Goal: Task Accomplishment & Management: Complete application form

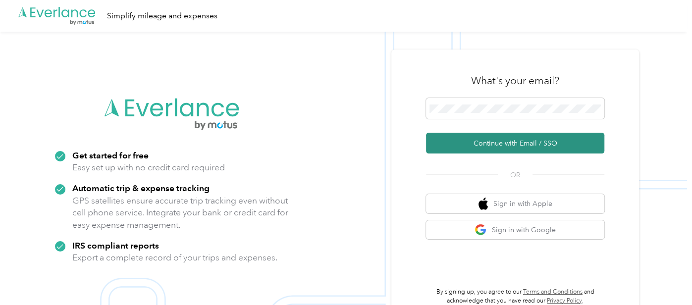
click at [489, 152] on button "Continue with Email / SSO" at bounding box center [515, 143] width 178 height 21
click at [503, 143] on button "Continue with Email / SSO" at bounding box center [515, 143] width 178 height 21
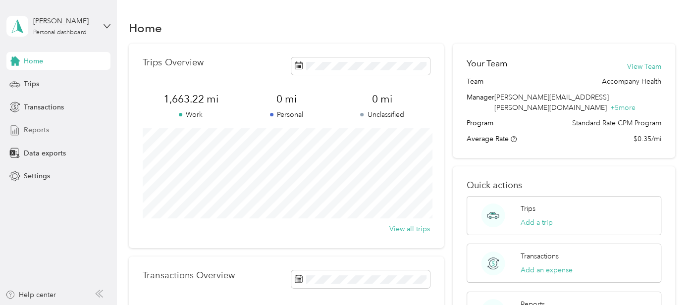
click at [39, 131] on span "Reports" at bounding box center [36, 130] width 25 height 10
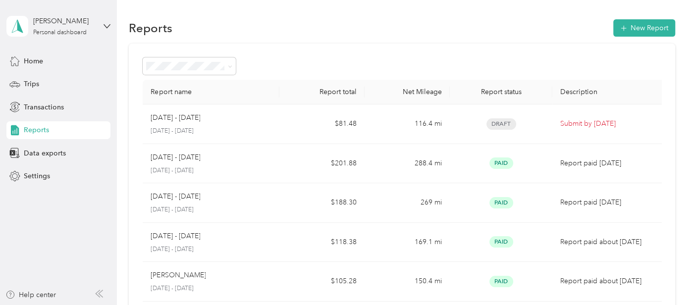
click at [408, 137] on td "116.4 mi" at bounding box center [407, 125] width 85 height 40
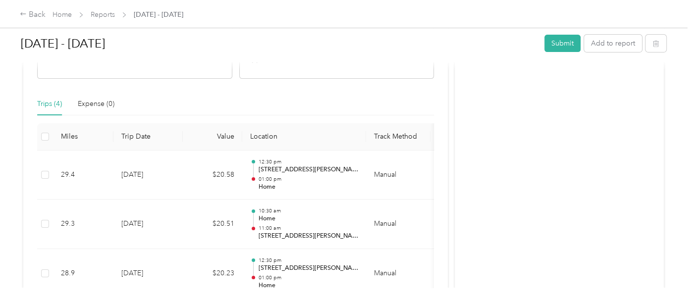
scroll to position [203, 0]
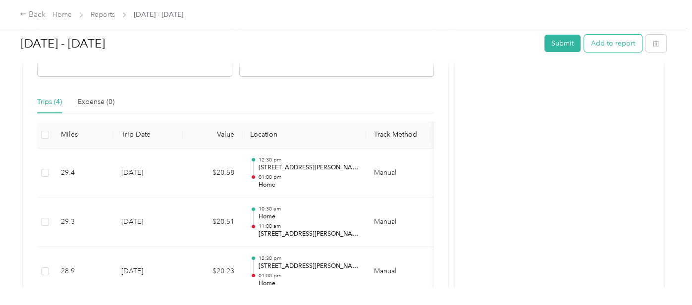
click at [599, 46] on button "Add to report" at bounding box center [613, 43] width 58 height 17
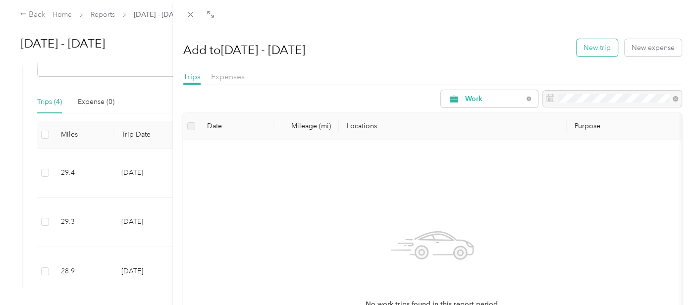
click at [597, 55] on button "New trip" at bounding box center [597, 47] width 41 height 17
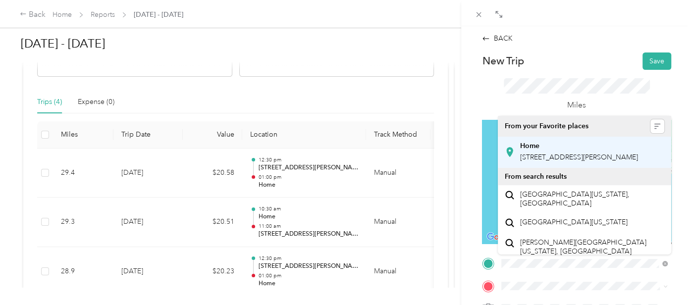
click at [539, 162] on span "[STREET_ADDRESS][PERSON_NAME]" at bounding box center [579, 157] width 118 height 8
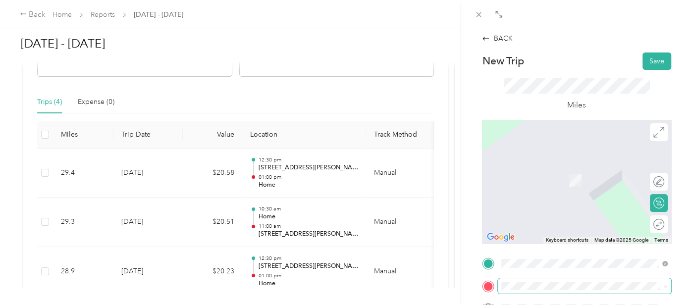
click at [519, 281] on span at bounding box center [584, 285] width 173 height 15
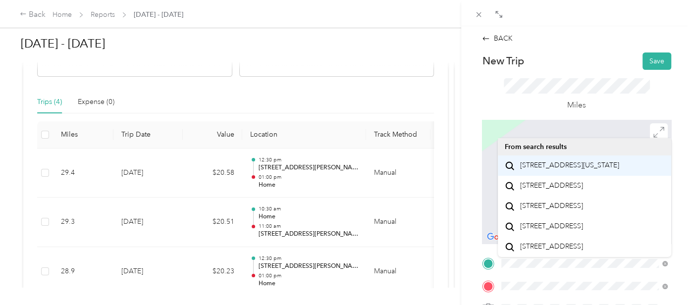
click at [574, 163] on span "[STREET_ADDRESS][US_STATE]" at bounding box center [569, 165] width 99 height 9
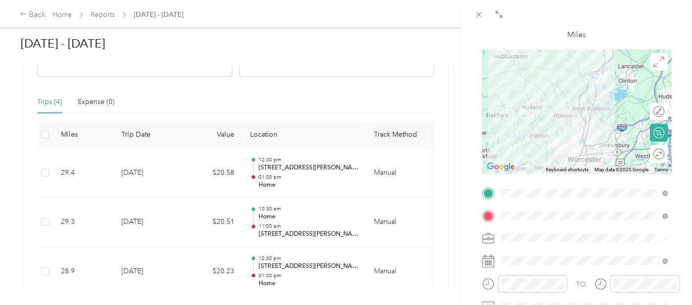
scroll to position [72, 0]
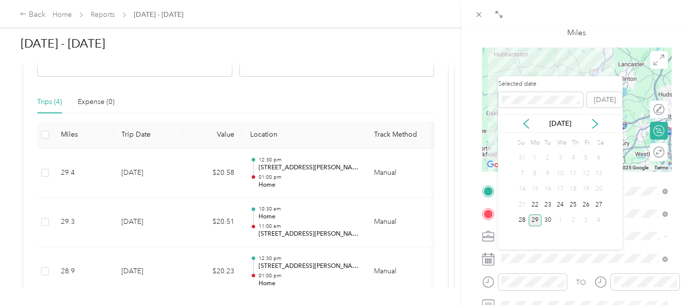
click at [537, 221] on div "29" at bounding box center [535, 221] width 13 height 12
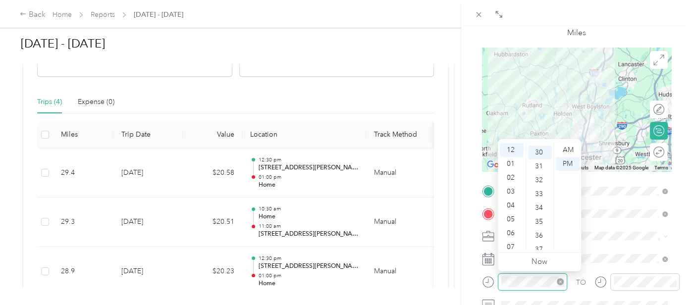
scroll to position [416, 0]
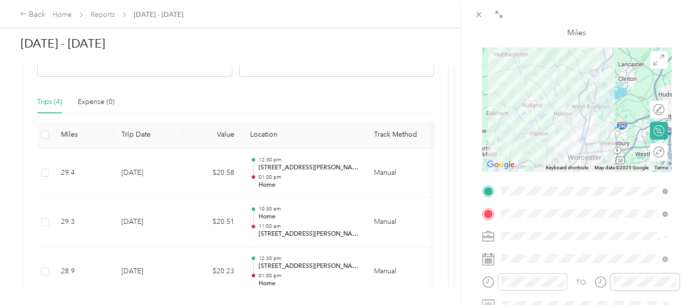
click at [4, 34] on div "BACK New Trip Save This trip cannot be edited because it is either under review…" at bounding box center [346, 152] width 692 height 305
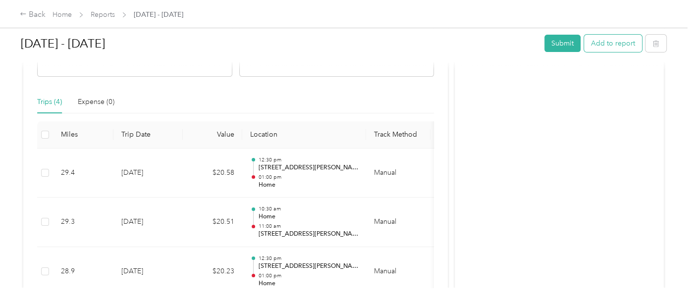
click at [607, 40] on button "Add to report" at bounding box center [613, 43] width 58 height 17
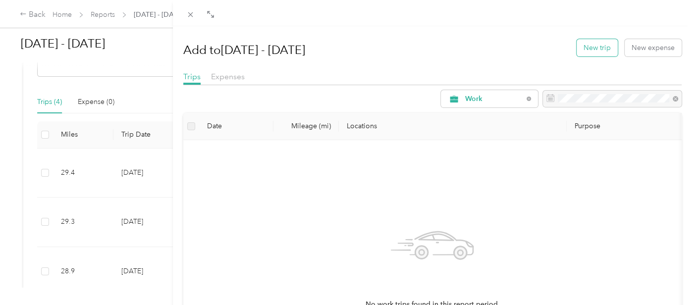
click at [596, 56] on button "New trip" at bounding box center [597, 47] width 41 height 17
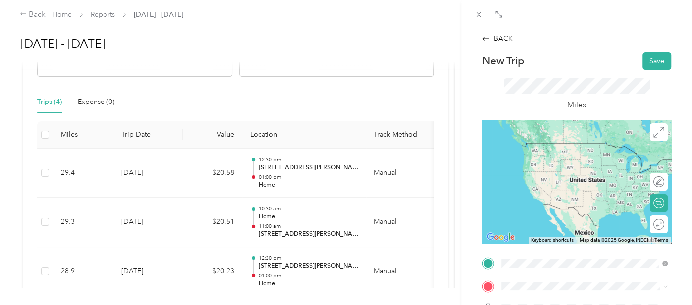
click at [562, 162] on span "[STREET_ADDRESS][PERSON_NAME]" at bounding box center [579, 157] width 118 height 8
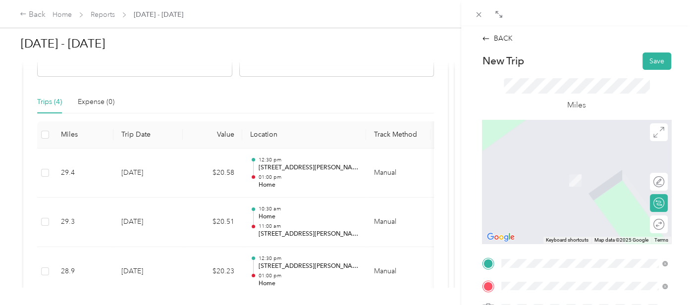
click at [540, 197] on li "[STREET_ADDRESS][US_STATE]" at bounding box center [584, 186] width 173 height 20
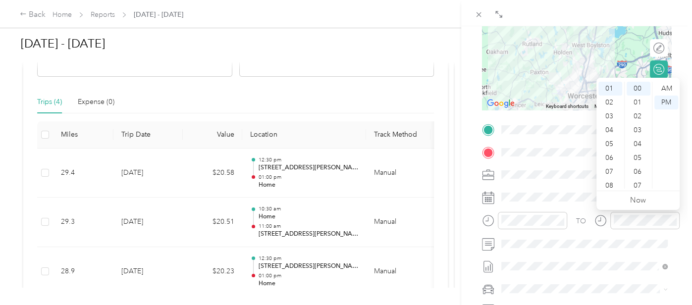
click at [578, 232] on div "TO" at bounding box center [576, 224] width 189 height 24
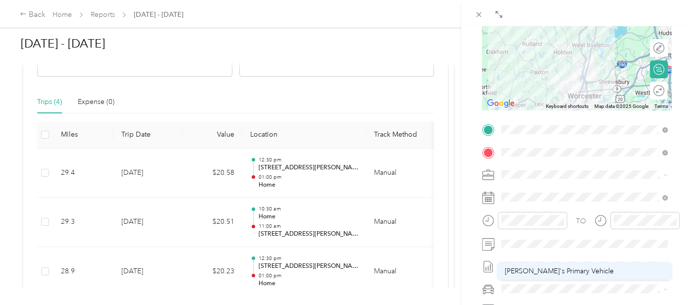
click at [544, 273] on span "[PERSON_NAME]'s Primary Vehicle" at bounding box center [559, 271] width 109 height 8
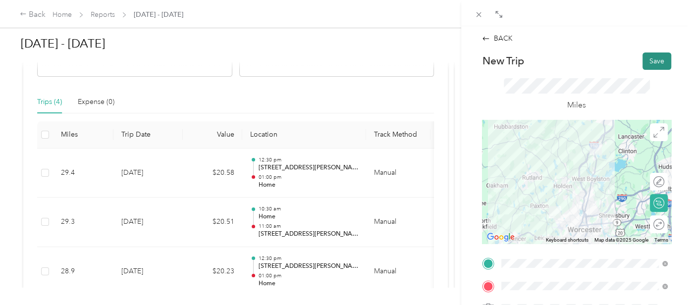
click at [657, 58] on button "Save" at bounding box center [657, 61] width 29 height 17
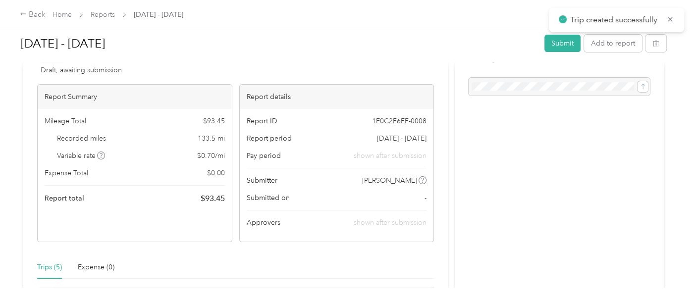
scroll to position [29, 0]
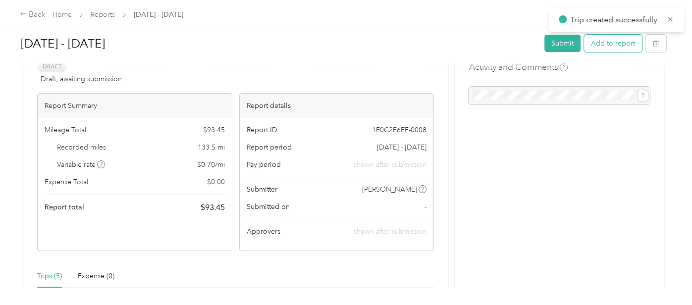
click at [610, 46] on button "Add to report" at bounding box center [613, 43] width 58 height 17
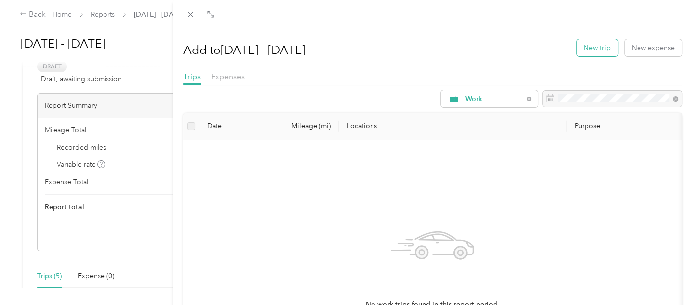
click at [591, 52] on button "New trip" at bounding box center [597, 47] width 41 height 17
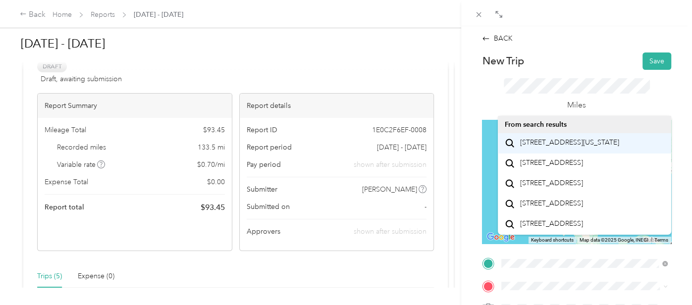
click at [566, 150] on div "[STREET_ADDRESS][US_STATE]" at bounding box center [585, 143] width 160 height 13
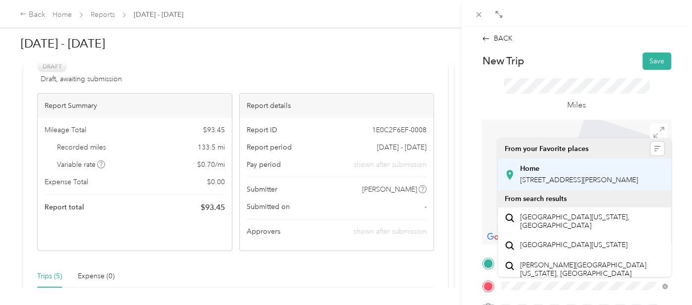
click at [568, 183] on span "[STREET_ADDRESS][PERSON_NAME]" at bounding box center [579, 180] width 118 height 8
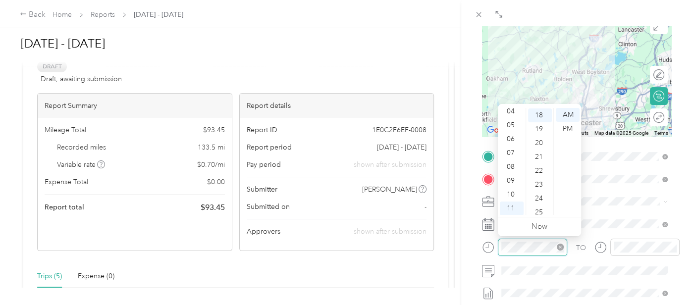
scroll to position [416, 0]
click at [647, 250] on iframe at bounding box center [664, 277] width 55 height 55
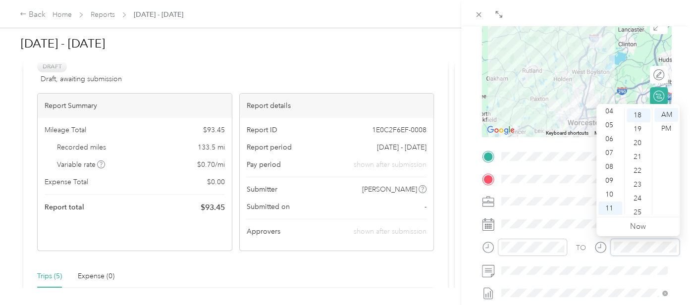
scroll to position [0, 0]
click at [574, 229] on span at bounding box center [584, 223] width 173 height 15
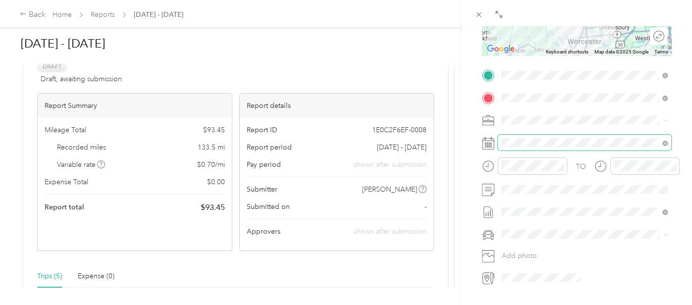
scroll to position [225, 0]
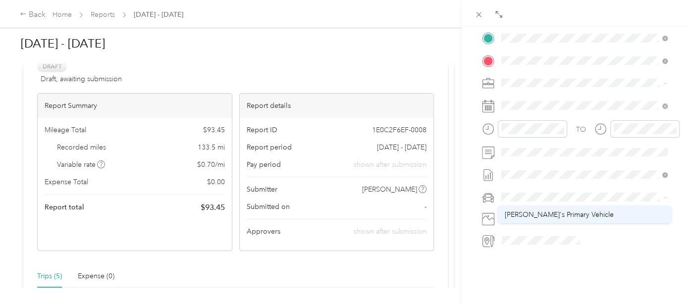
click at [530, 213] on span "[PERSON_NAME]'s Primary Vehicle" at bounding box center [559, 215] width 109 height 8
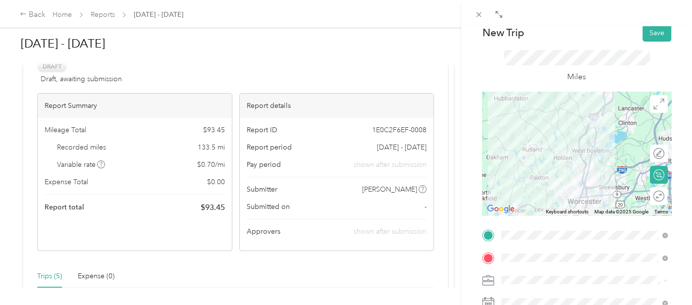
scroll to position [2, 0]
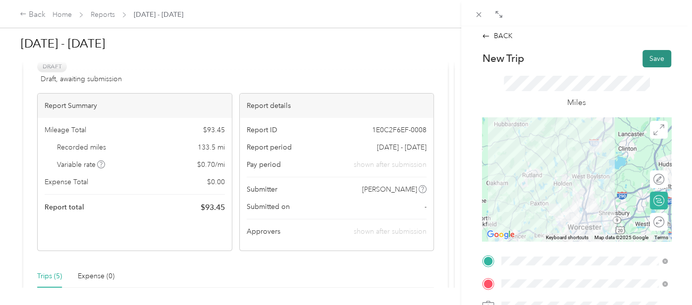
click at [660, 55] on button "Save" at bounding box center [657, 58] width 29 height 17
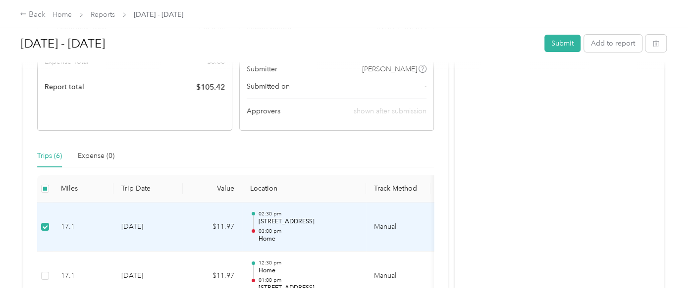
scroll to position [150, 0]
click at [89, 229] on td "17.1" at bounding box center [83, 227] width 60 height 50
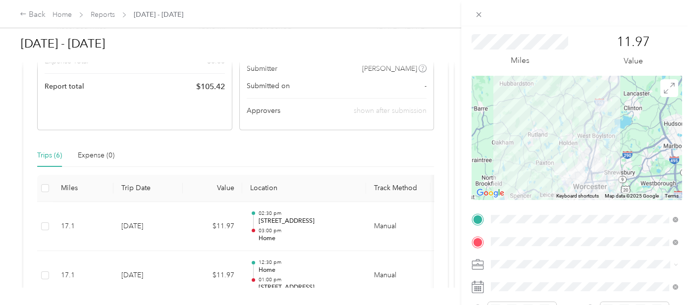
scroll to position [0, 0]
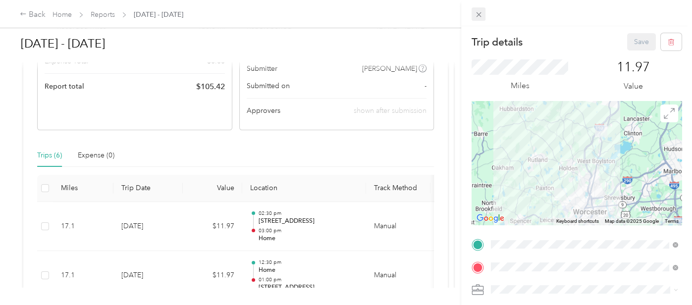
click at [479, 20] on div "Close" at bounding box center [478, 28] width 25 height 17
click at [479, 18] on icon at bounding box center [479, 14] width 8 height 8
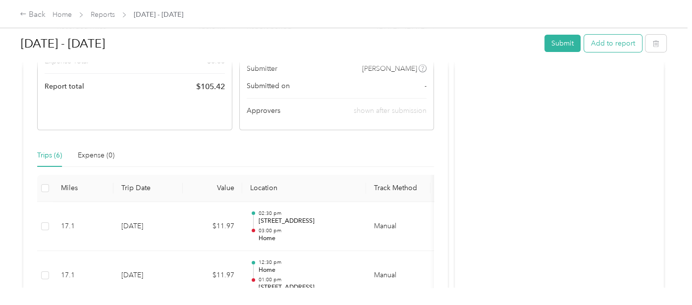
click at [611, 45] on button "Add to report" at bounding box center [613, 43] width 58 height 17
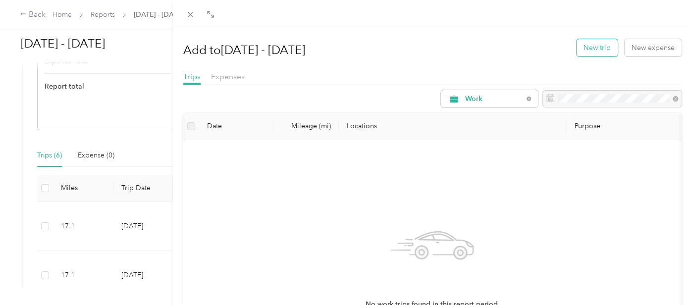
click at [590, 45] on button "New trip" at bounding box center [597, 47] width 41 height 17
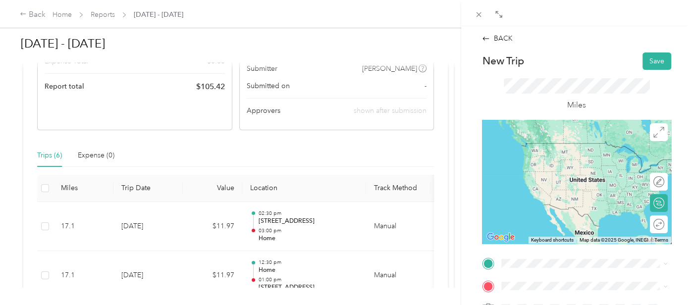
click at [557, 162] on span "[STREET_ADDRESS][PERSON_NAME]" at bounding box center [579, 157] width 118 height 8
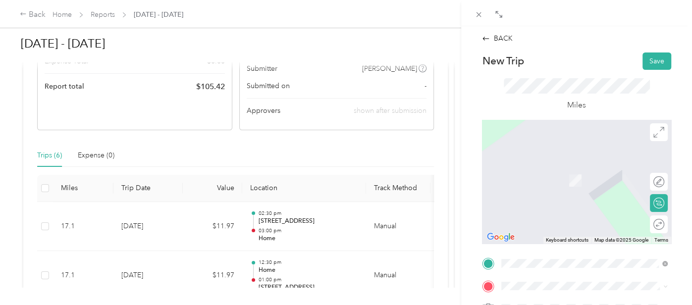
click at [514, 279] on span at bounding box center [584, 285] width 173 height 15
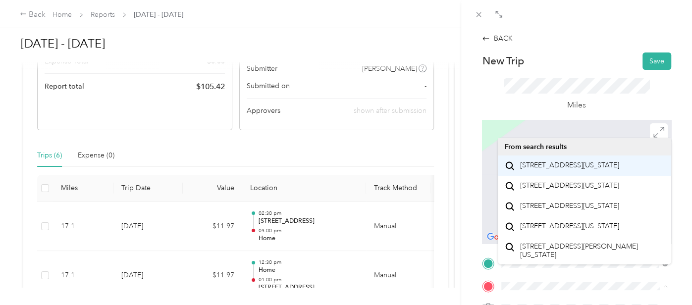
click at [561, 170] on span "[STREET_ADDRESS][US_STATE]" at bounding box center [569, 165] width 99 height 9
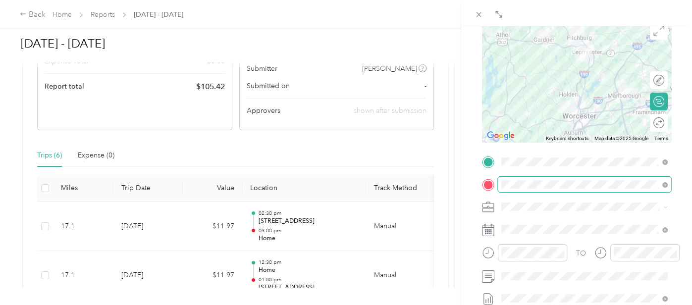
scroll to position [135, 0]
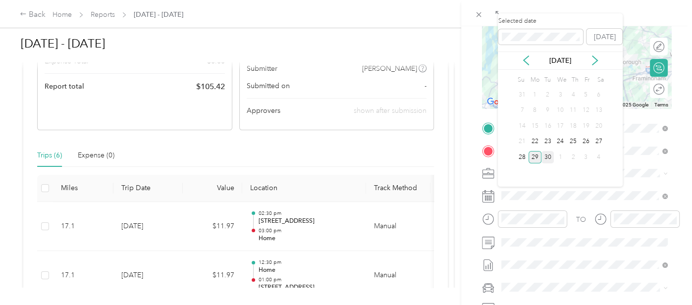
click at [549, 162] on div "30" at bounding box center [548, 157] width 13 height 12
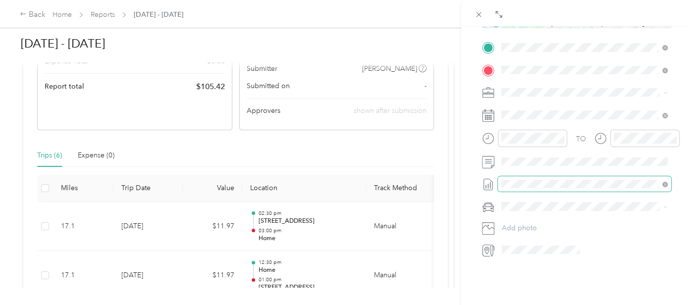
scroll to position [233, 0]
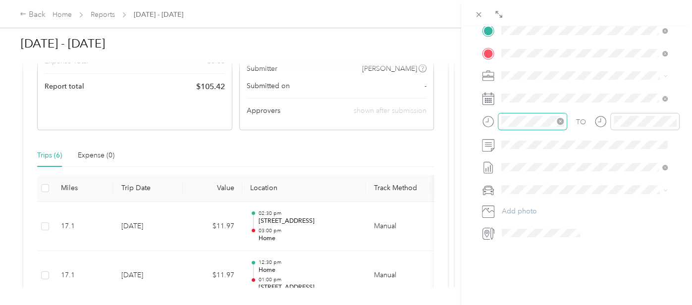
click at [536, 113] on div at bounding box center [532, 121] width 69 height 17
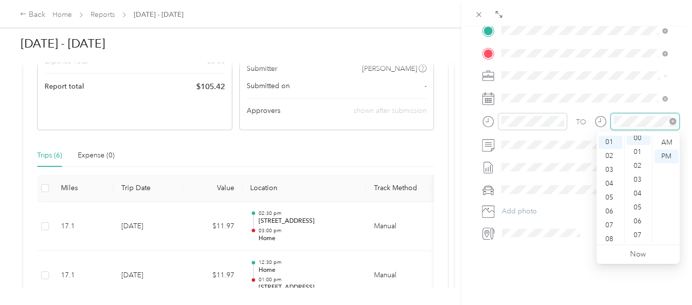
scroll to position [0, 0]
click at [578, 155] on div "TO Add photo" at bounding box center [576, 132] width 189 height 218
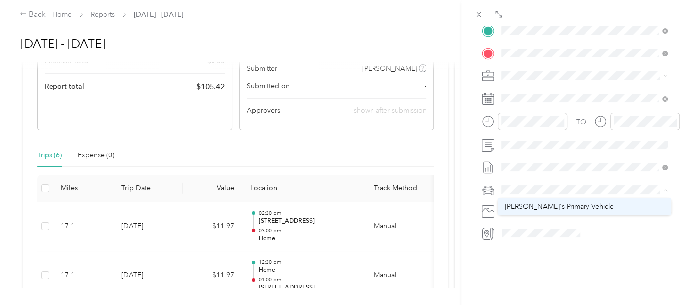
click at [536, 208] on span "[PERSON_NAME]'s Primary Vehicle" at bounding box center [559, 207] width 109 height 8
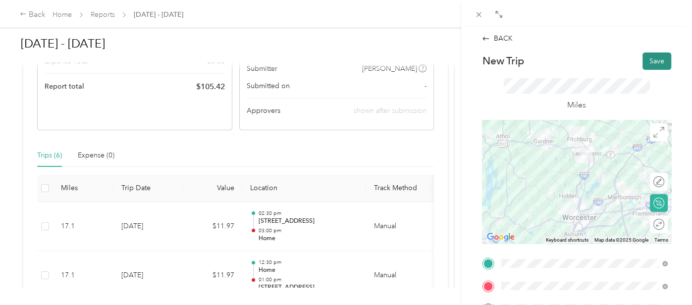
click at [663, 64] on button "Save" at bounding box center [657, 61] width 29 height 17
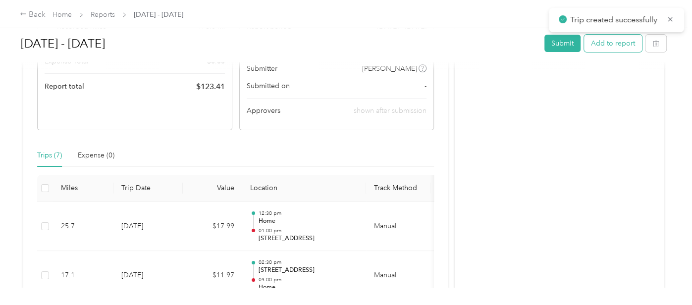
click at [607, 48] on button "Add to report" at bounding box center [613, 43] width 58 height 17
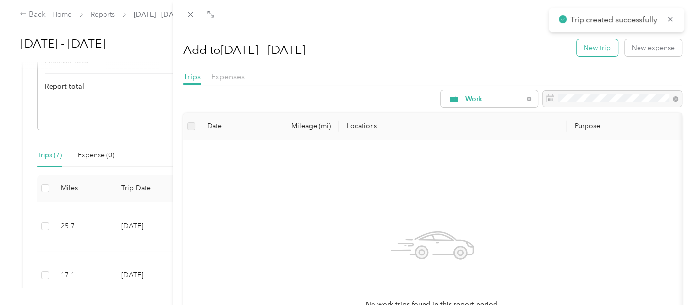
click at [594, 52] on button "New trip" at bounding box center [597, 47] width 41 height 17
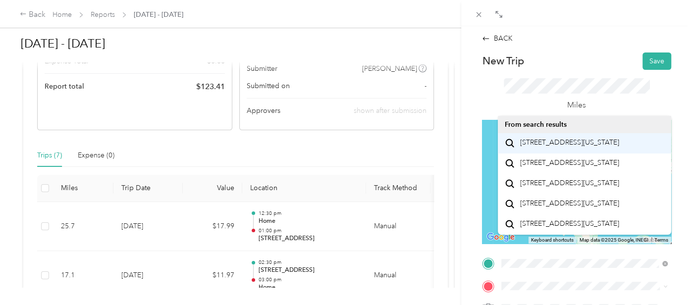
click at [597, 147] on span "[STREET_ADDRESS][US_STATE]" at bounding box center [569, 142] width 99 height 9
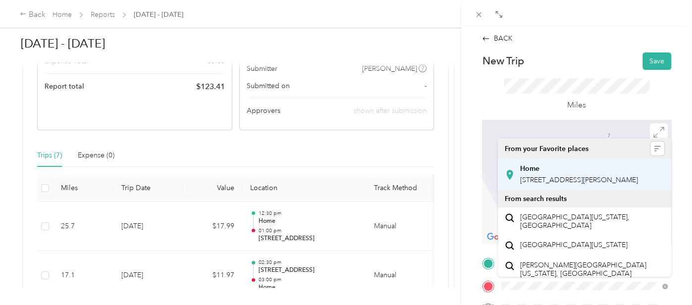
click at [551, 184] on div "Home [STREET_ADDRESS][PERSON_NAME]" at bounding box center [579, 174] width 118 height 21
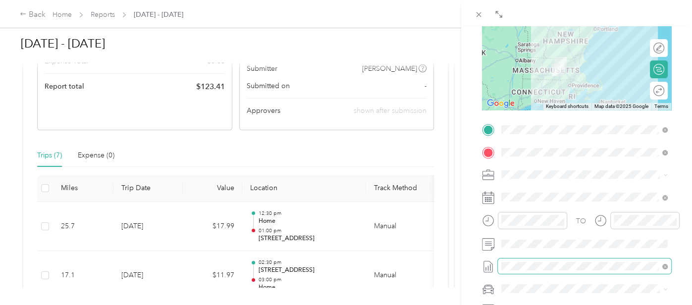
scroll to position [140, 0]
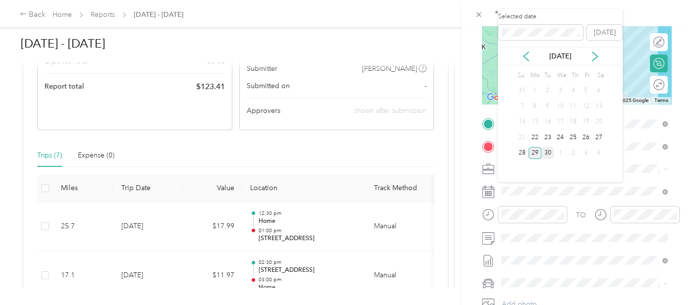
click at [547, 155] on div "30" at bounding box center [548, 153] width 13 height 12
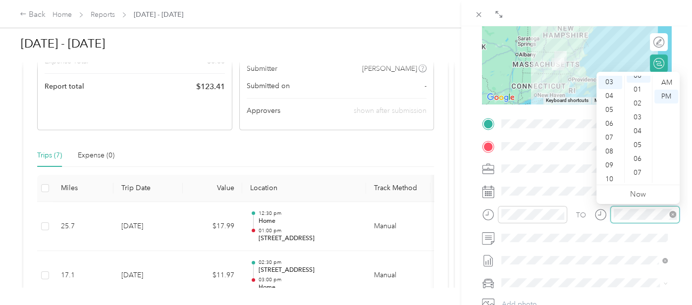
scroll to position [0, 0]
click at [578, 200] on div "TO Add photo" at bounding box center [576, 225] width 189 height 218
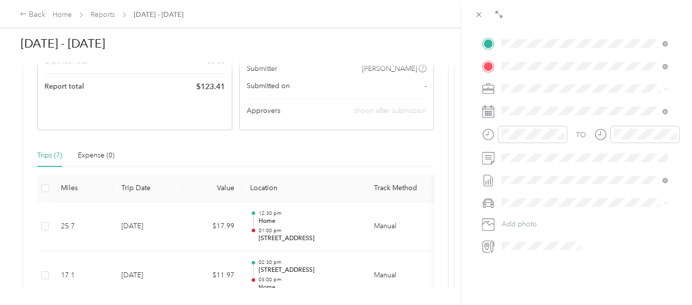
scroll to position [237, 0]
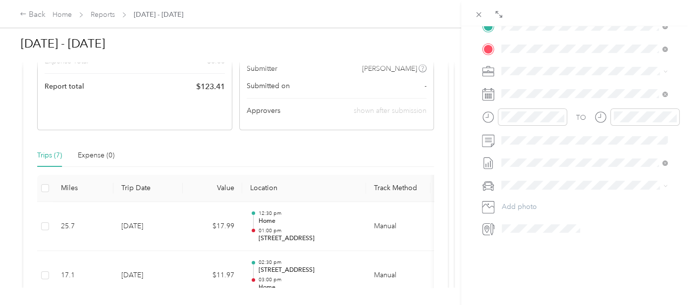
click at [538, 189] on span at bounding box center [584, 184] width 173 height 15
click at [538, 203] on span "[PERSON_NAME]'s Primary Vehicle" at bounding box center [559, 202] width 109 height 8
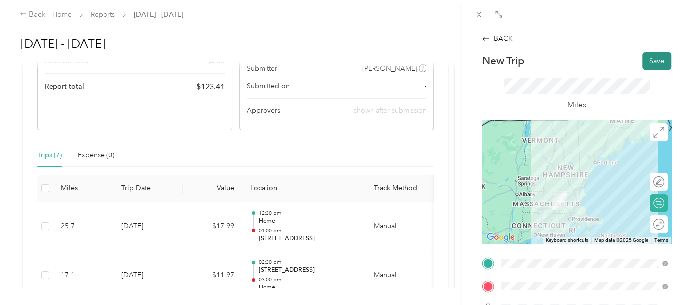
click at [660, 62] on button "Save" at bounding box center [657, 61] width 29 height 17
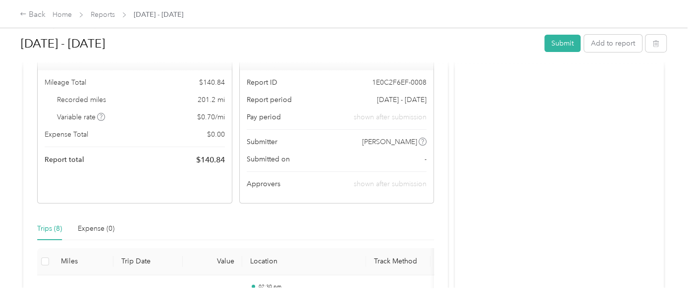
click at [612, 52] on div "[DATE] - [DATE] Submit Add to report" at bounding box center [344, 45] width 646 height 29
click at [617, 45] on button "Add to report" at bounding box center [613, 43] width 58 height 17
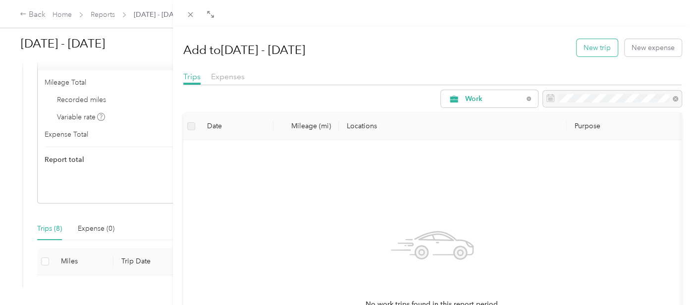
click at [603, 51] on button "New trip" at bounding box center [597, 47] width 41 height 17
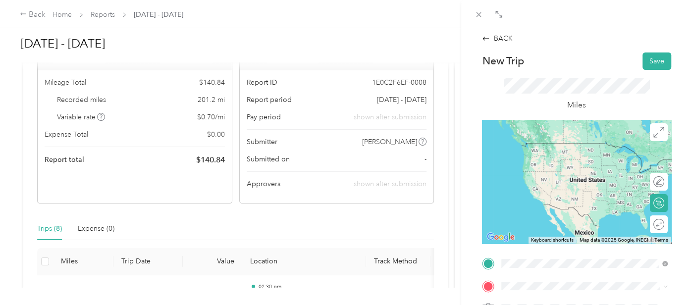
click at [548, 160] on span "[STREET_ADDRESS][PERSON_NAME]" at bounding box center [579, 157] width 118 height 8
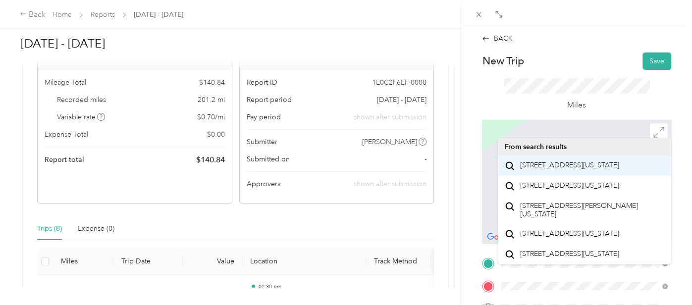
click at [547, 170] on span "[STREET_ADDRESS][US_STATE]" at bounding box center [569, 165] width 99 height 9
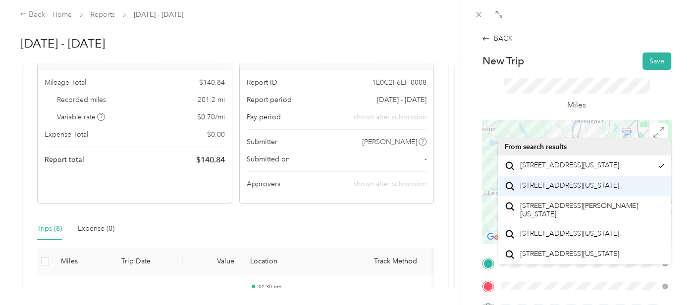
click at [570, 190] on span "[STREET_ADDRESS][US_STATE]" at bounding box center [569, 185] width 99 height 9
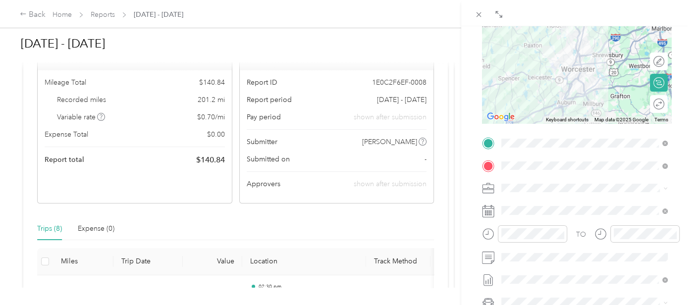
scroll to position [123, 0]
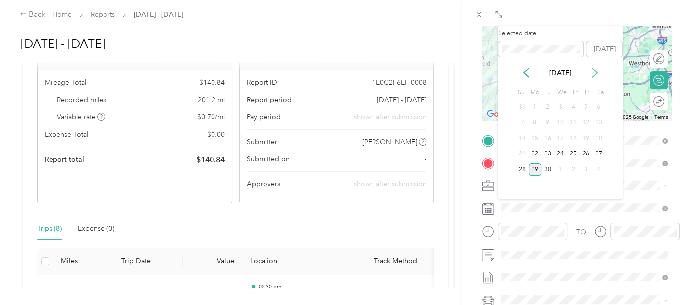
click at [596, 75] on icon at bounding box center [595, 73] width 10 height 10
click at [586, 105] on div "3" at bounding box center [586, 107] width 13 height 12
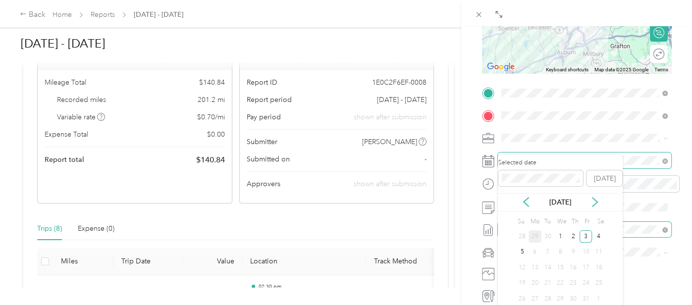
scroll to position [190, 0]
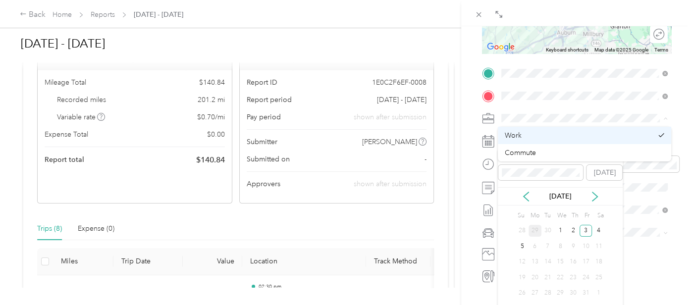
click at [515, 128] on li "Work" at bounding box center [584, 135] width 173 height 17
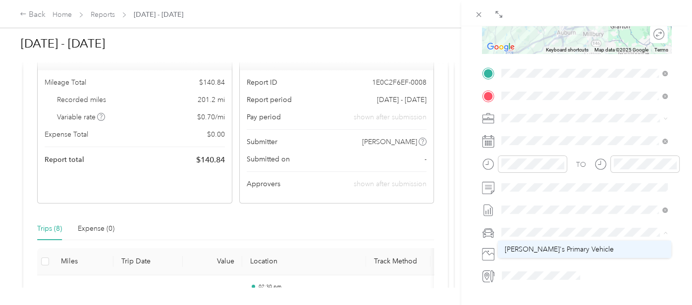
click at [539, 249] on span "[PERSON_NAME]'s Primary Vehicle" at bounding box center [559, 249] width 109 height 8
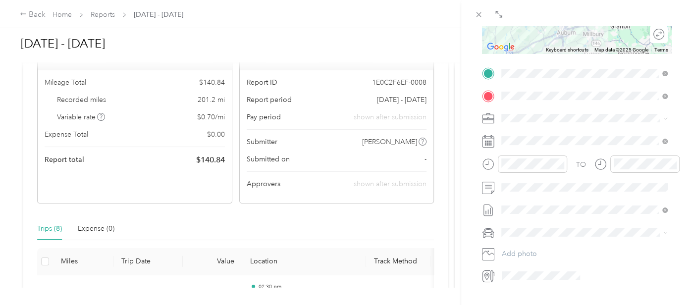
scroll to position [0, 0]
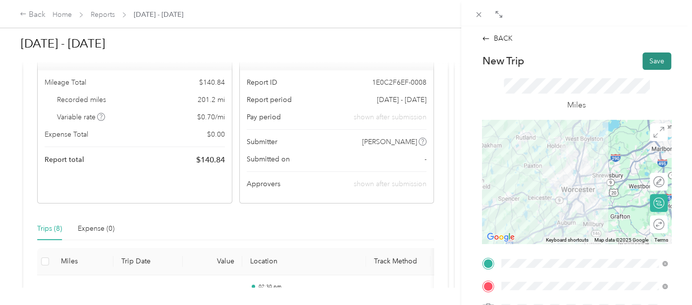
click at [661, 62] on button "Save" at bounding box center [657, 61] width 29 height 17
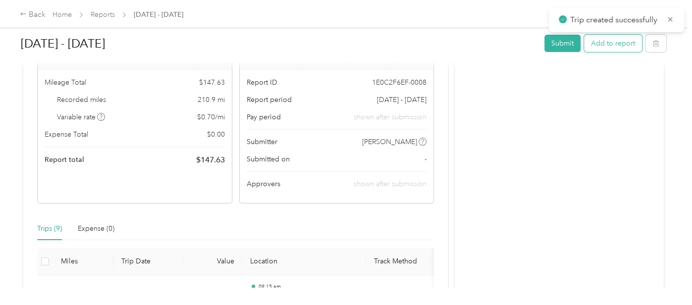
click at [616, 46] on button "Add to report" at bounding box center [613, 43] width 58 height 17
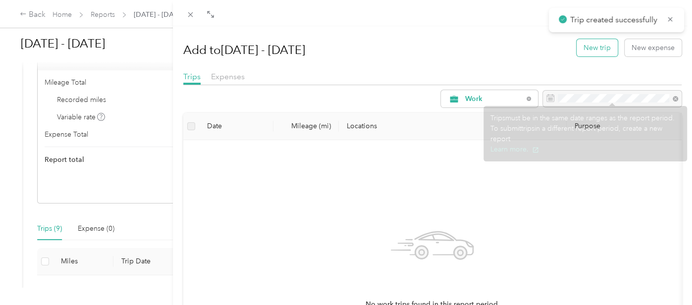
click at [586, 50] on button "New trip" at bounding box center [597, 47] width 41 height 17
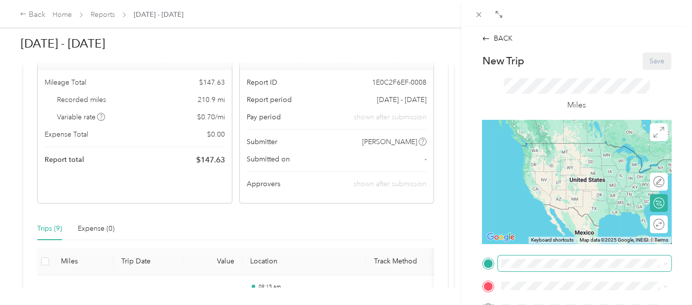
click at [537, 257] on span at bounding box center [584, 263] width 173 height 15
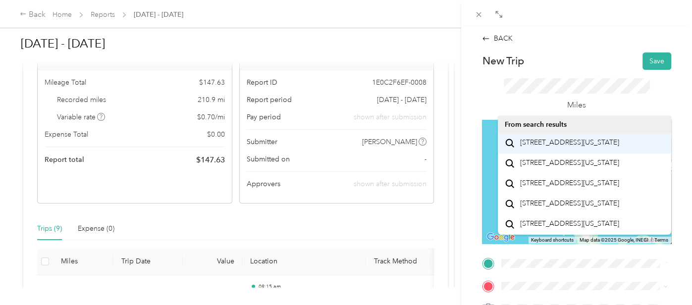
click at [567, 143] on span "[STREET_ADDRESS][US_STATE]" at bounding box center [569, 142] width 99 height 9
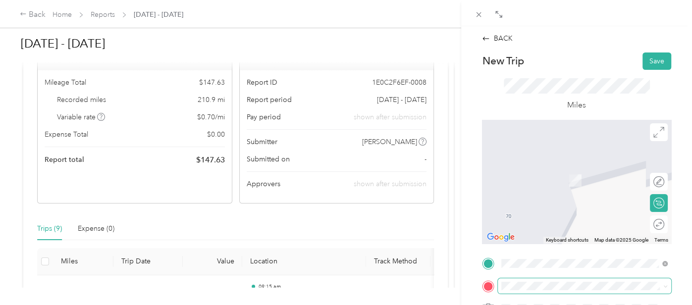
click at [525, 291] on span at bounding box center [584, 285] width 173 height 15
click at [545, 179] on span "[STREET_ADDRESS][PERSON_NAME]" at bounding box center [579, 180] width 118 height 8
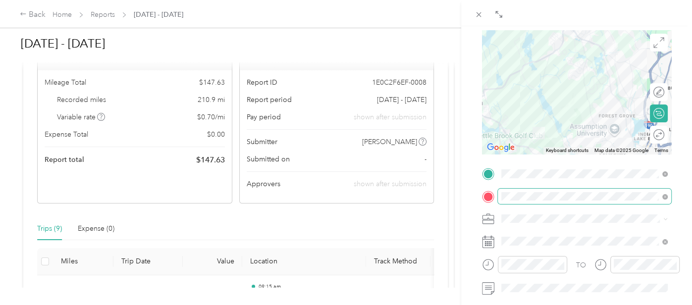
scroll to position [101, 0]
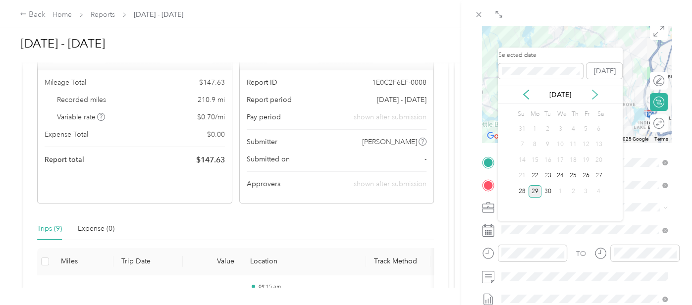
click at [594, 98] on icon at bounding box center [595, 95] width 10 height 10
click at [586, 128] on div "3" at bounding box center [586, 129] width 13 height 12
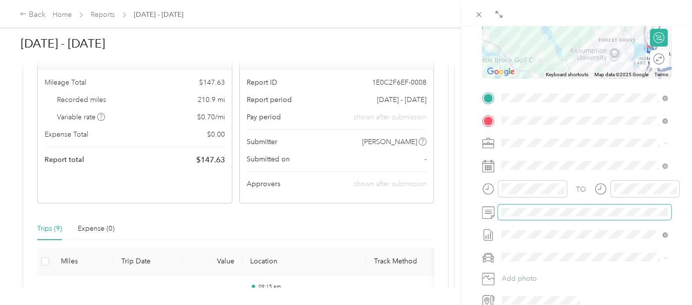
scroll to position [188, 0]
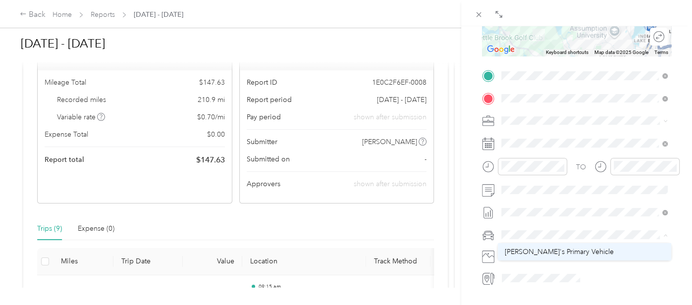
click at [546, 252] on span "[PERSON_NAME]'s Primary Vehicle" at bounding box center [559, 252] width 109 height 8
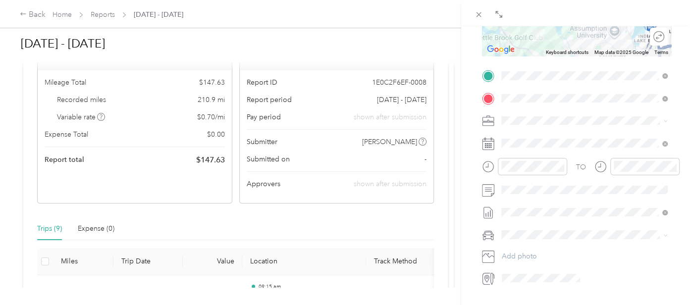
scroll to position [0, 0]
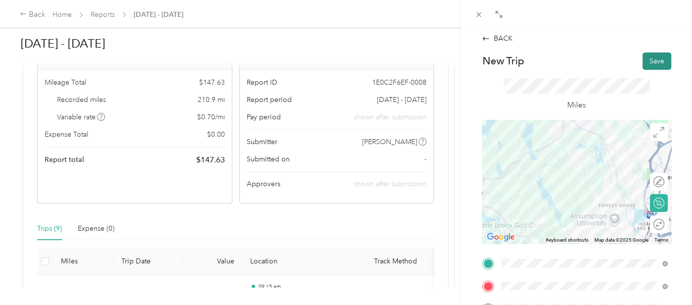
click at [653, 63] on button "Save" at bounding box center [657, 61] width 29 height 17
